Goal: Task Accomplishment & Management: Complete application form

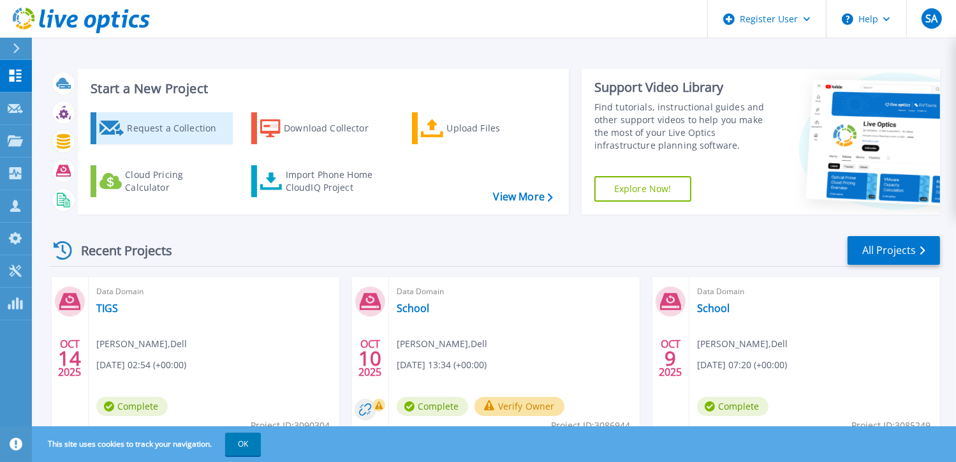
click at [177, 132] on div "Request a Collection" at bounding box center [178, 128] width 102 height 26
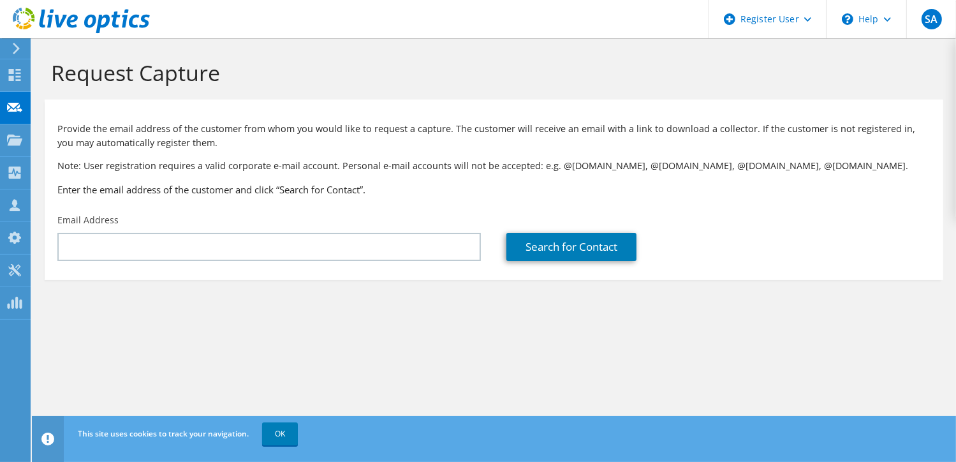
click at [85, 19] on use at bounding box center [81, 21] width 137 height 26
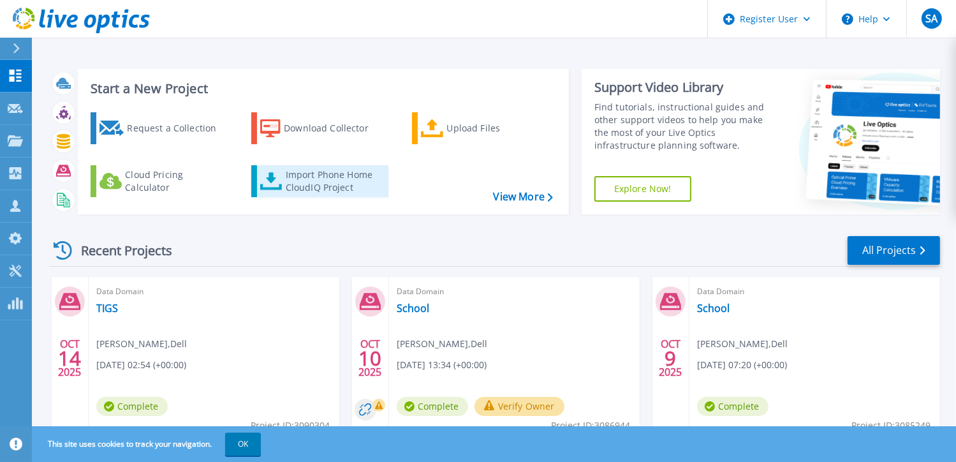
click at [332, 182] on div "Import Phone Home CloudIQ Project" at bounding box center [335, 181] width 99 height 26
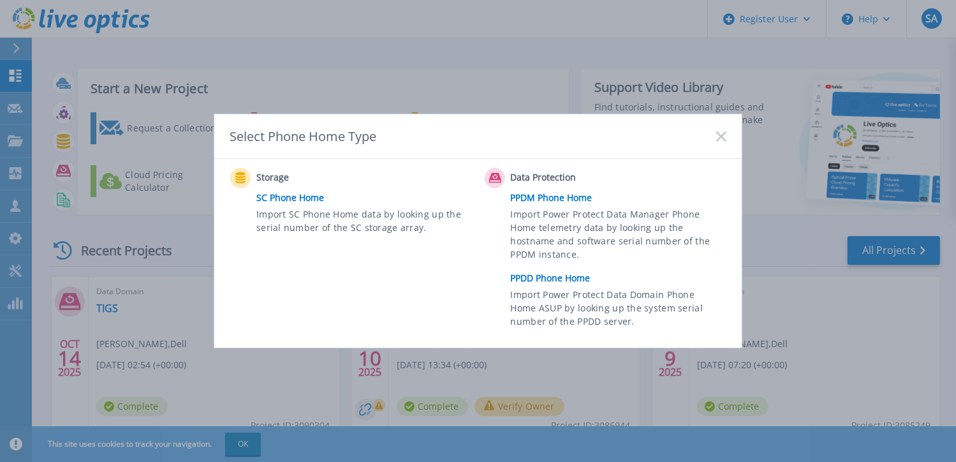
click at [540, 281] on link "PPDD Phone Home" at bounding box center [622, 277] width 222 height 19
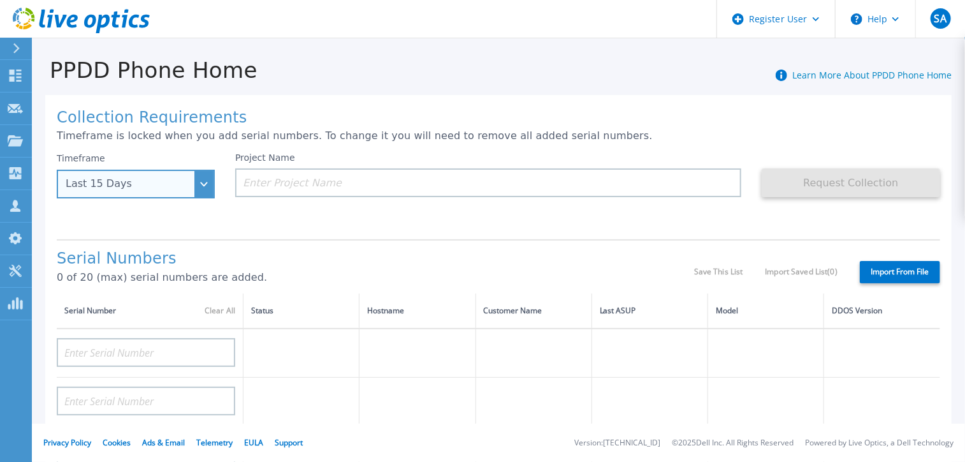
click at [200, 178] on div "Last 15 Days" at bounding box center [136, 184] width 158 height 29
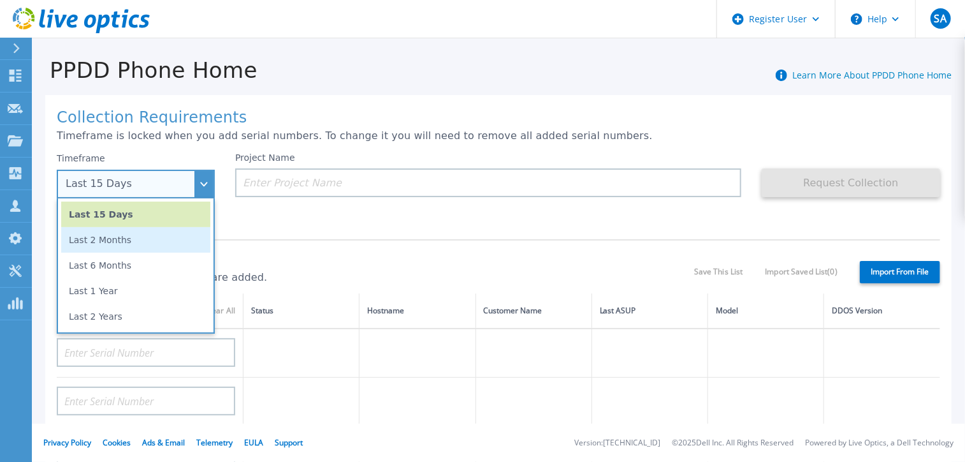
click at [121, 242] on li "Last 2 Months" at bounding box center [135, 240] width 149 height 26
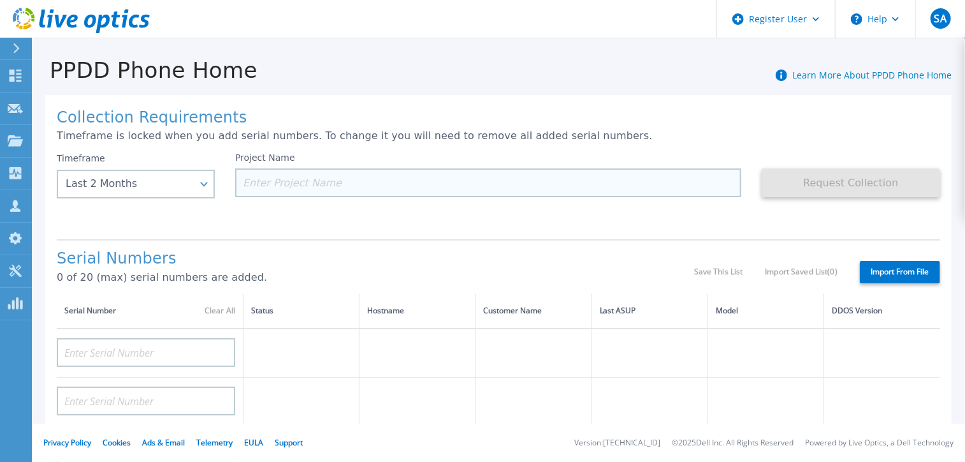
click at [313, 188] on input at bounding box center [488, 182] width 506 height 29
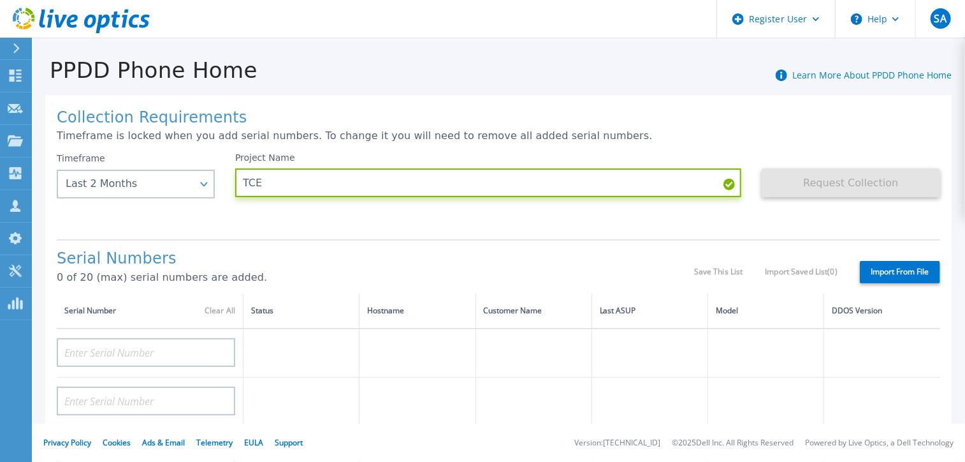
type input "TCE"
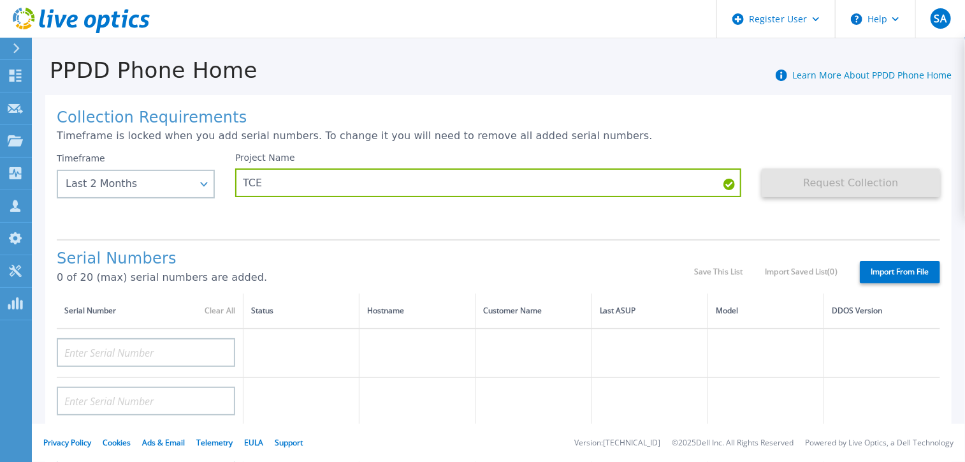
click at [662, 222] on div "Project Name TCE" at bounding box center [498, 190] width 527 height 77
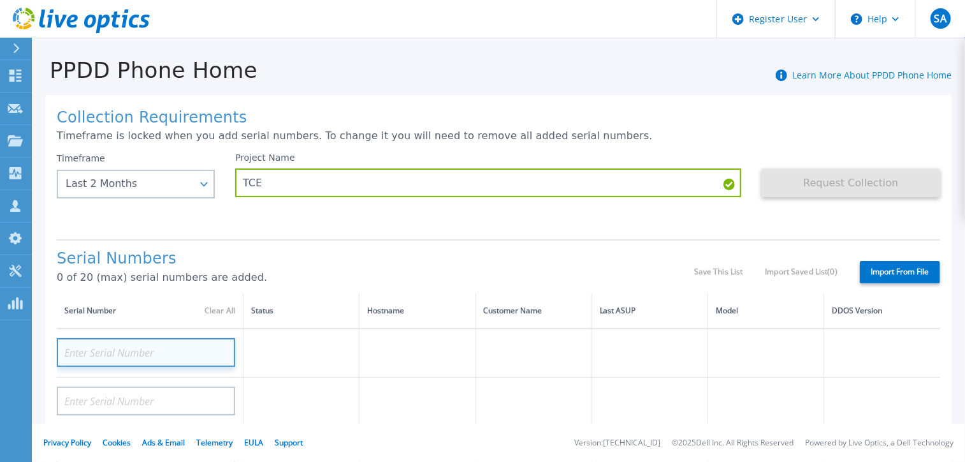
click at [163, 353] on input at bounding box center [146, 352] width 179 height 29
paste input "CKM00170600013"
type input "CKM00170600013"
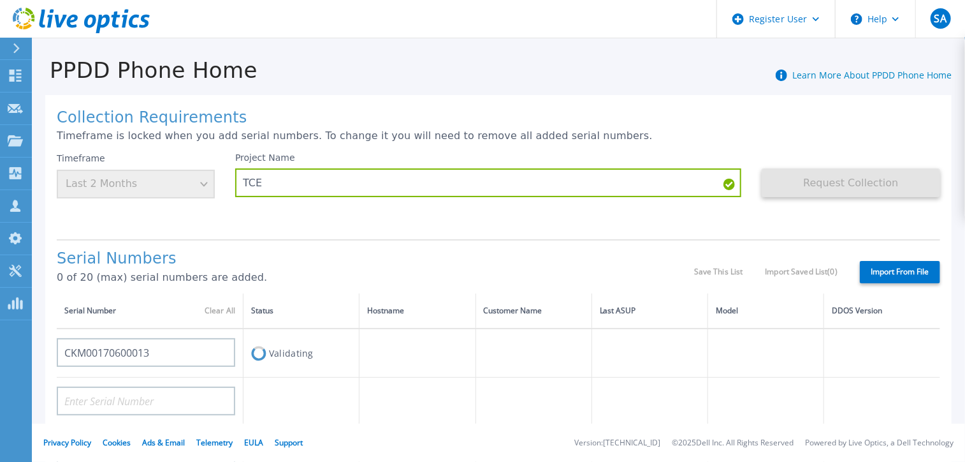
click at [324, 237] on div "Collection Requirements Timeframe is locked when you add serial numbers. To cha…" at bounding box center [498, 455] width 907 height 721
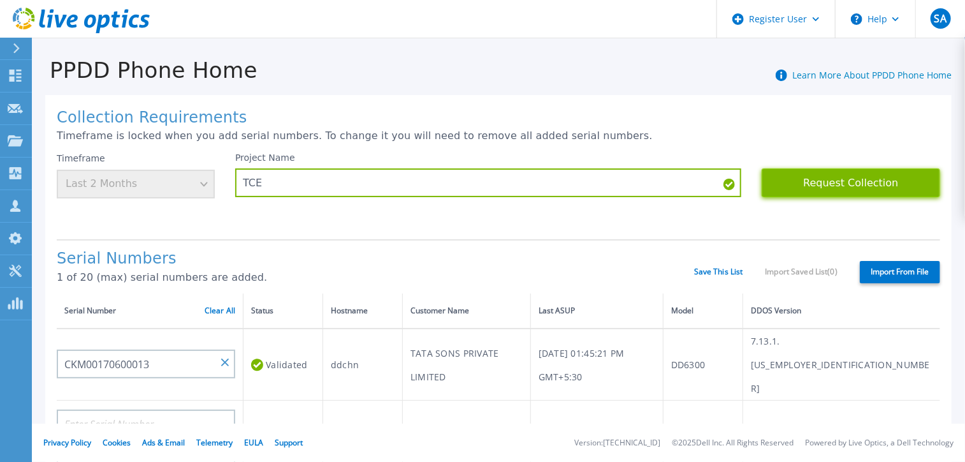
click at [840, 177] on button "Request Collection" at bounding box center [851, 182] width 179 height 29
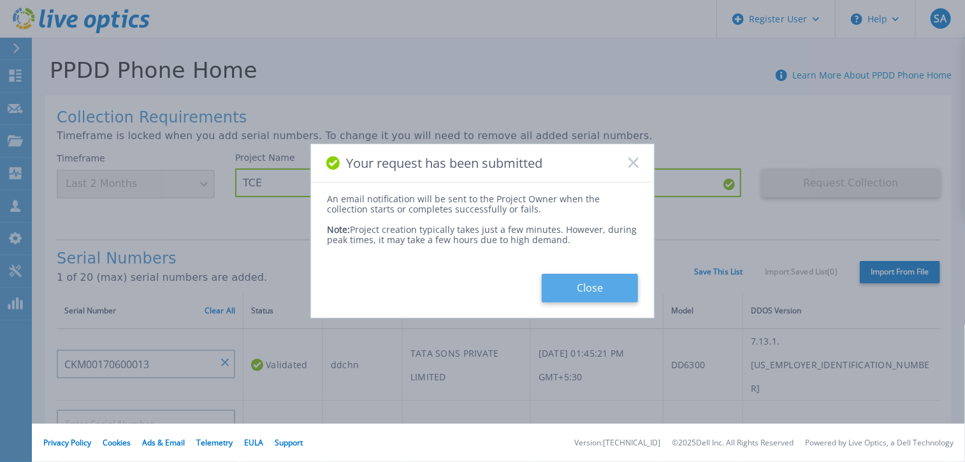
click at [574, 283] on button "Close" at bounding box center [590, 288] width 96 height 29
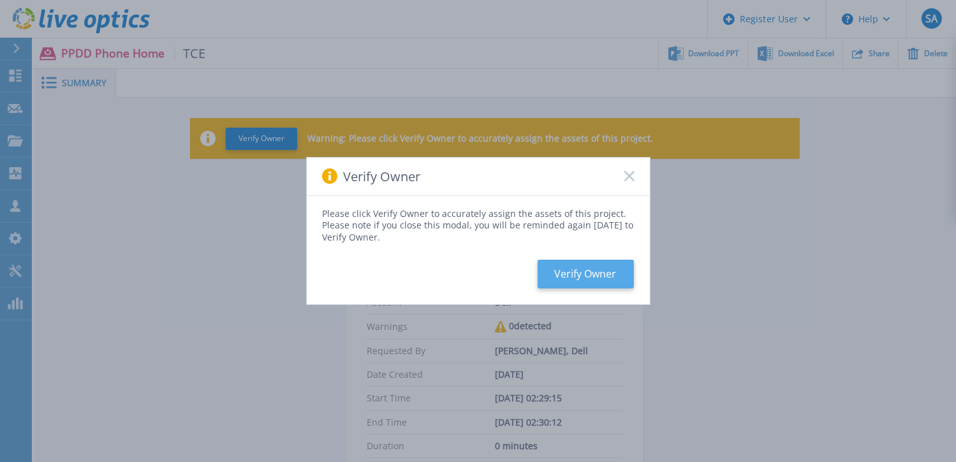
click at [584, 278] on button "Verify Owner" at bounding box center [585, 273] width 96 height 29
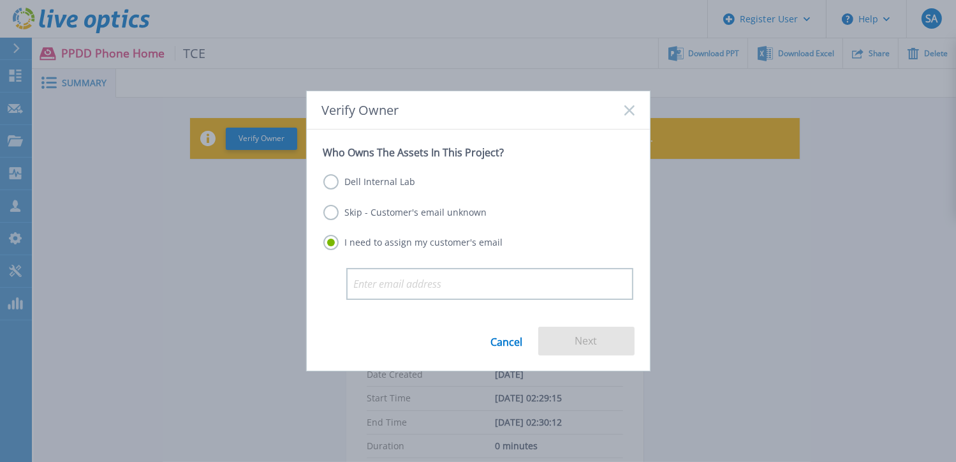
click at [324, 180] on label "Dell Internal Lab" at bounding box center [369, 181] width 92 height 15
click at [0, 0] on input "Dell Internal Lab" at bounding box center [0, 0] width 0 height 0
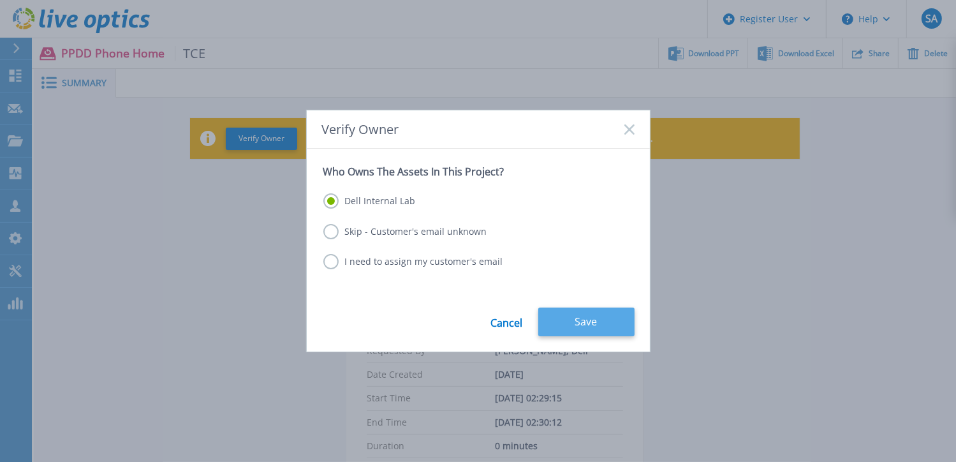
click at [573, 320] on button "Save" at bounding box center [586, 321] width 96 height 29
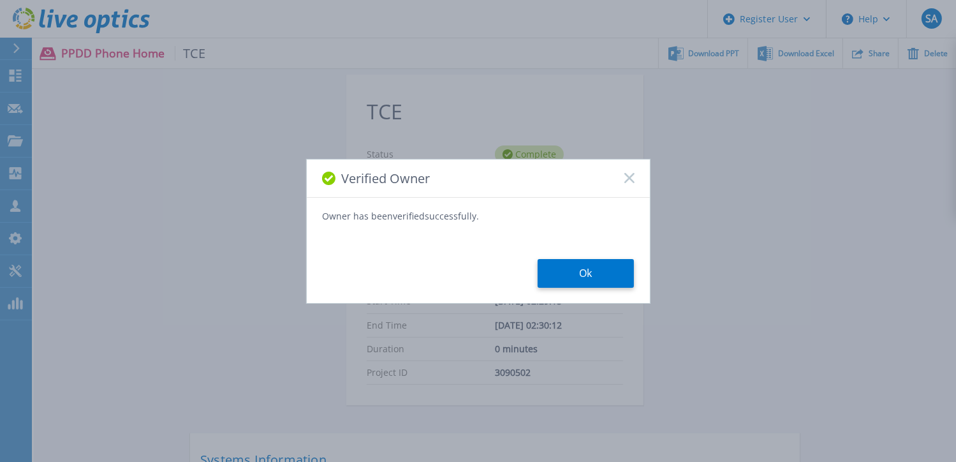
scroll to position [98, 0]
click at [583, 279] on button "Ok" at bounding box center [585, 273] width 96 height 29
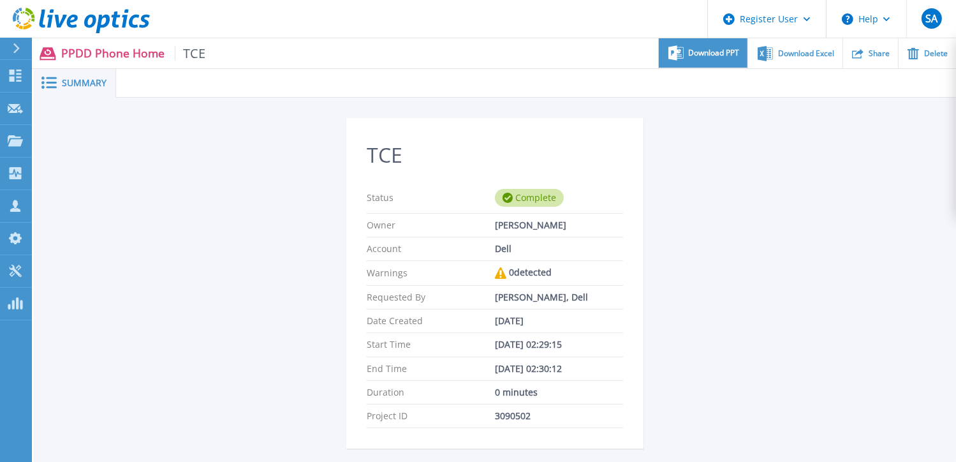
click at [719, 61] on div "Download PPT" at bounding box center [703, 53] width 89 height 30
click at [65, 20] on icon at bounding box center [81, 21] width 137 height 26
click at [92, 30] on icon at bounding box center [81, 21] width 137 height 26
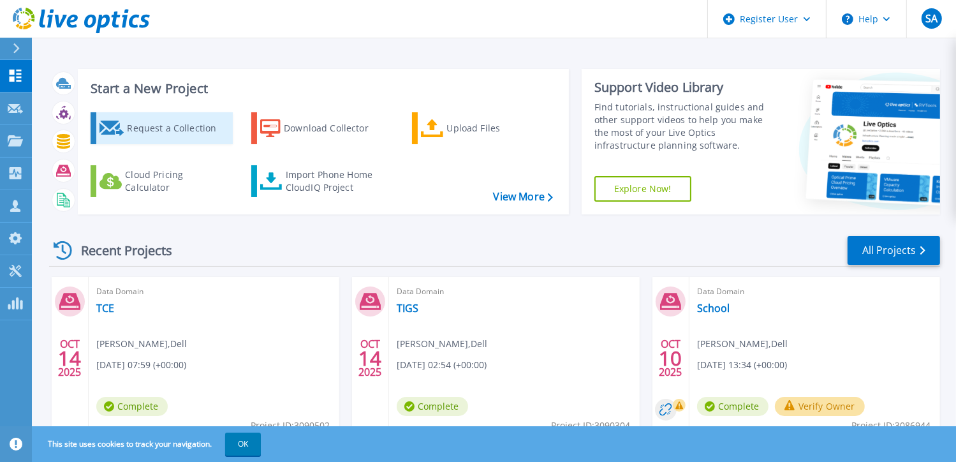
click at [185, 131] on div "Request a Collection" at bounding box center [178, 128] width 102 height 26
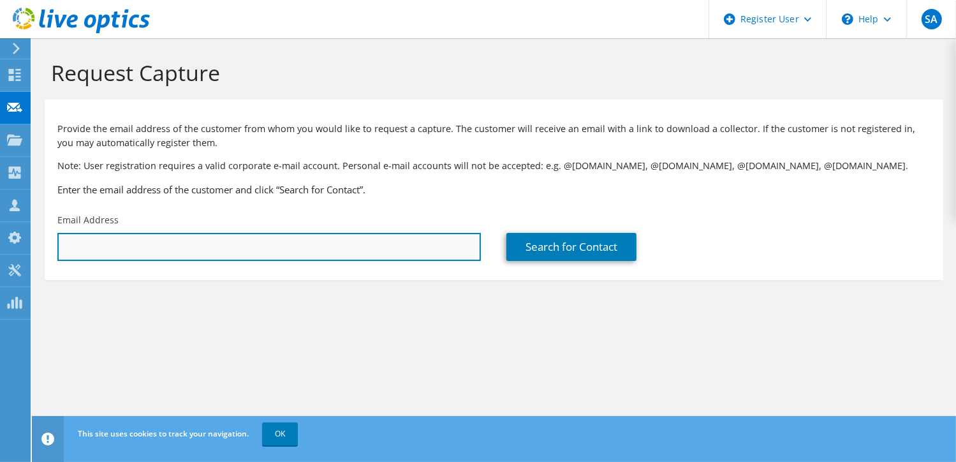
click at [196, 247] on input "text" at bounding box center [268, 247] width 423 height 28
type input "[EMAIL_ADDRESS][DOMAIN_NAME]"
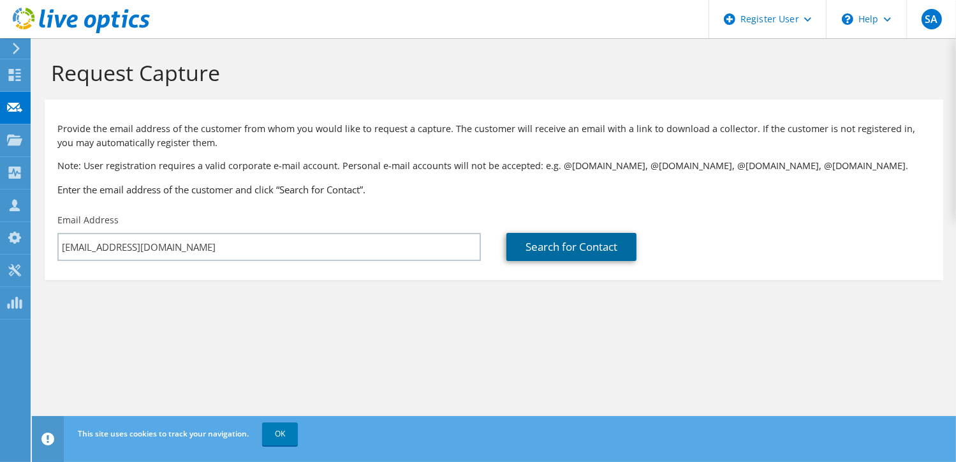
click at [541, 244] on link "Search for Contact" at bounding box center [571, 247] width 130 height 28
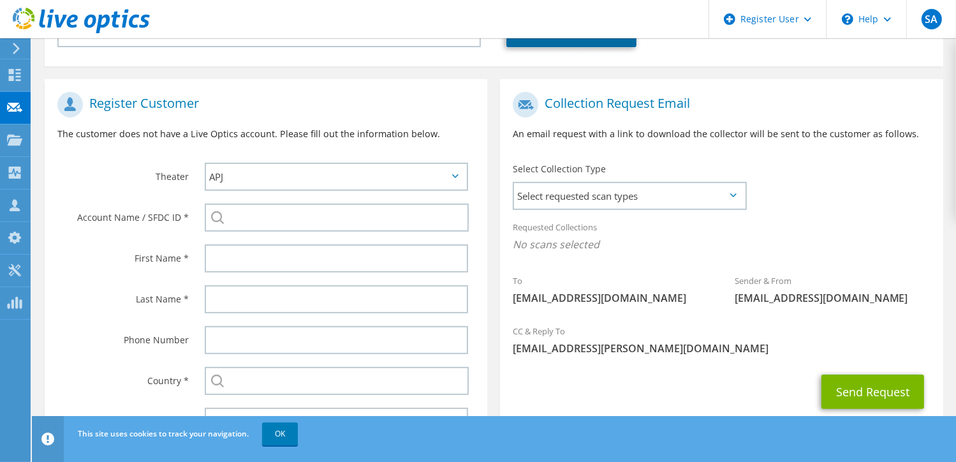
scroll to position [222, 0]
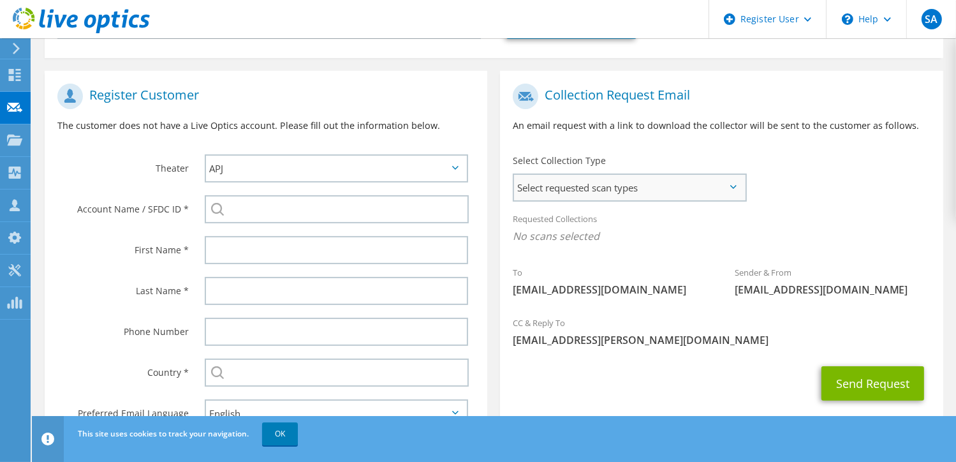
click at [574, 196] on span "Select requested scan types" at bounding box center [629, 188] width 230 height 26
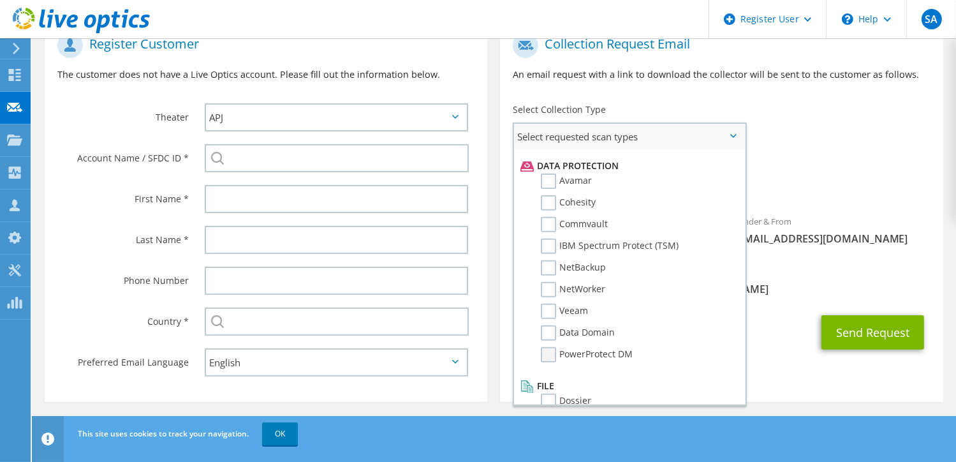
scroll to position [546, 0]
click at [745, 247] on div "Select requested scan types Server Virtualization Optical Prime AWS Nutanix SC" at bounding box center [629, 263] width 233 height 283
